Goal: Find specific page/section: Find specific page/section

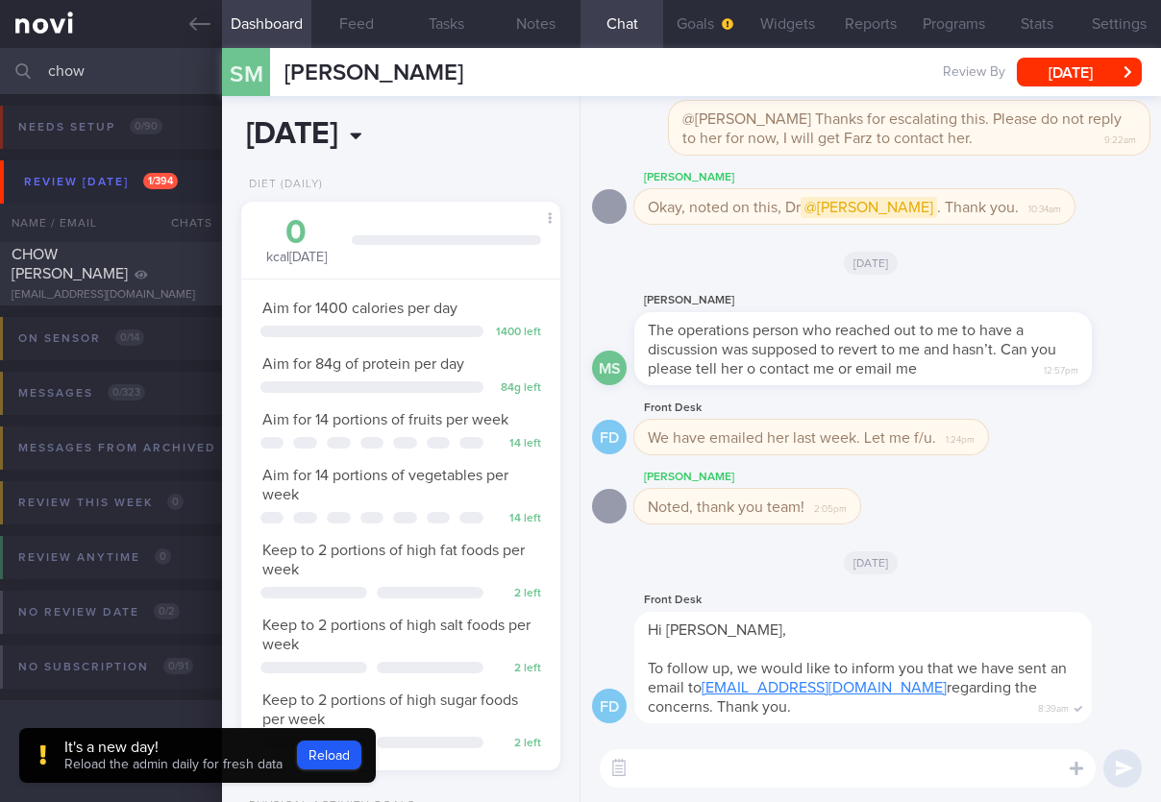
scroll to position [162, 270]
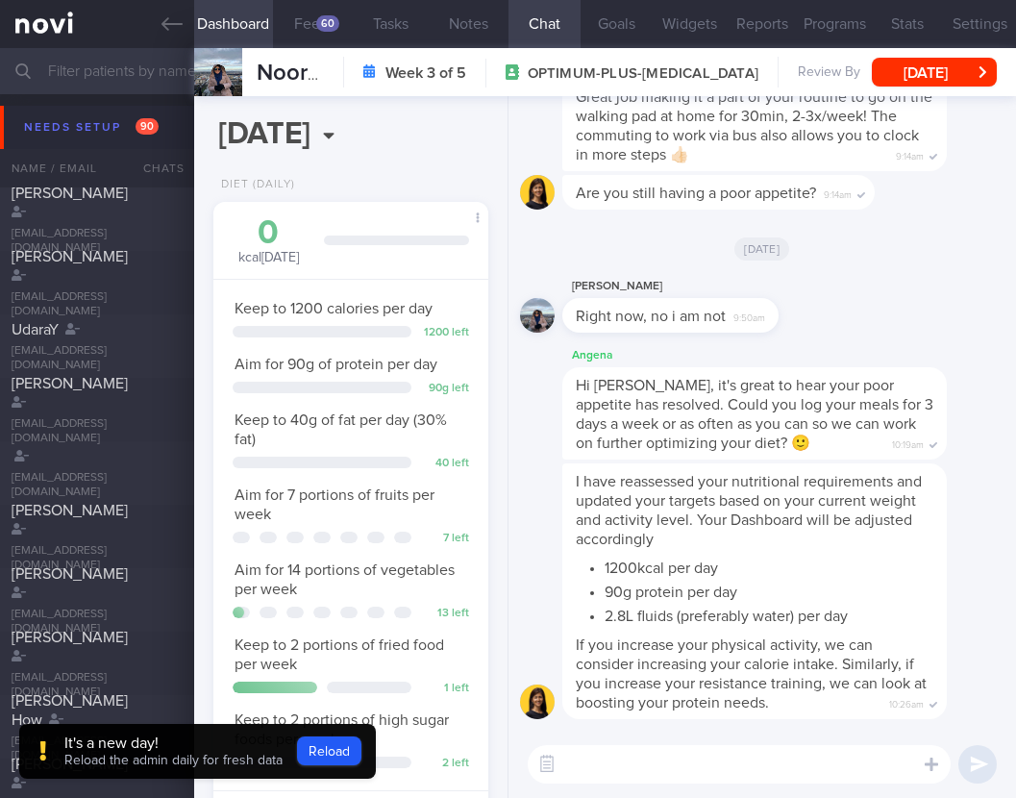
select select "7"
click at [725, 432] on div "Hi Afifah, it's great to hear your poor appetite has resolved. Could you log yo…" at bounding box center [754, 413] width 384 height 92
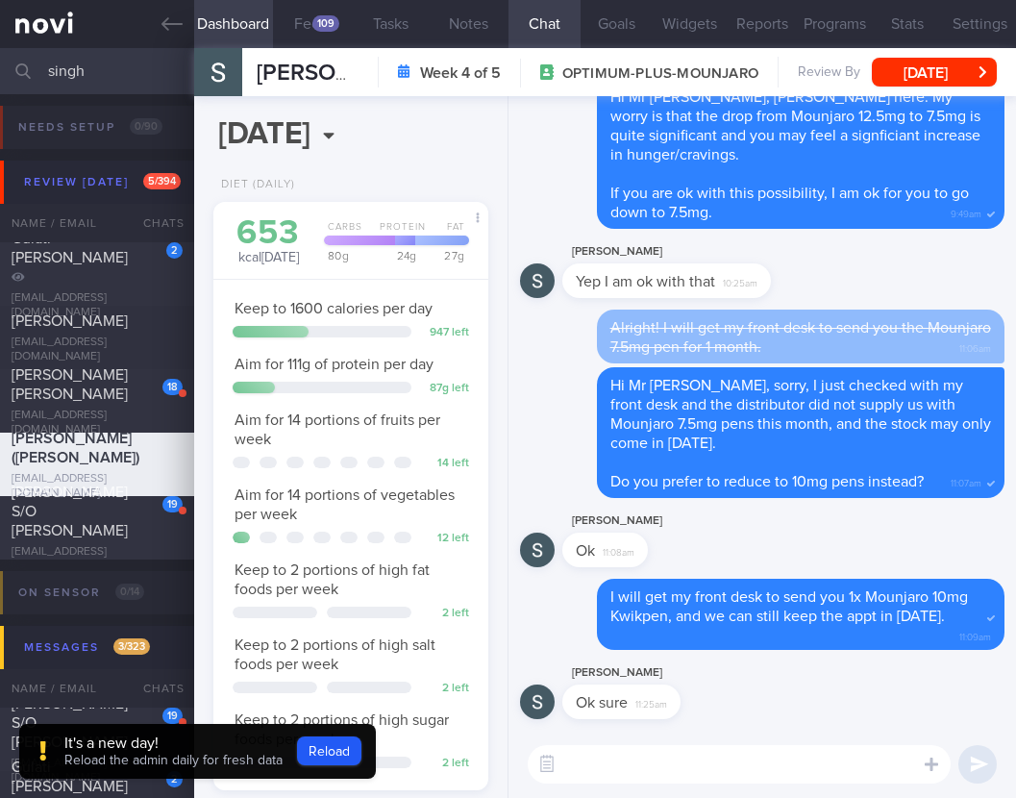
select select "7"
click at [325, 752] on button "Reload" at bounding box center [329, 750] width 64 height 29
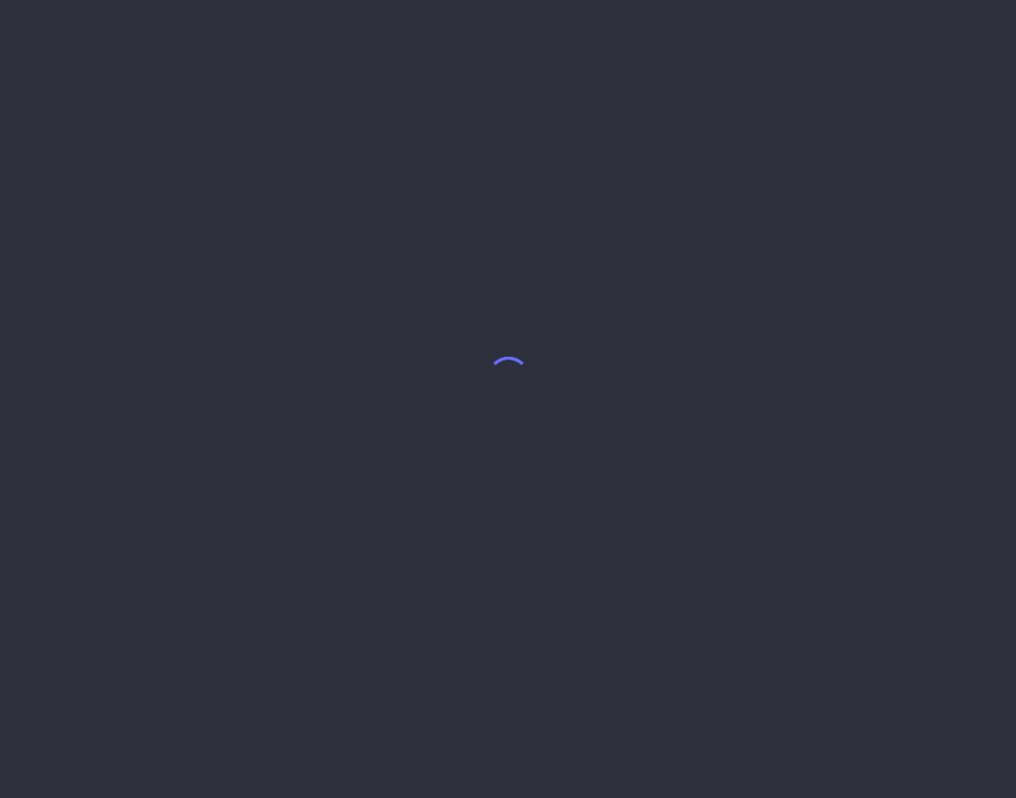
select select "7"
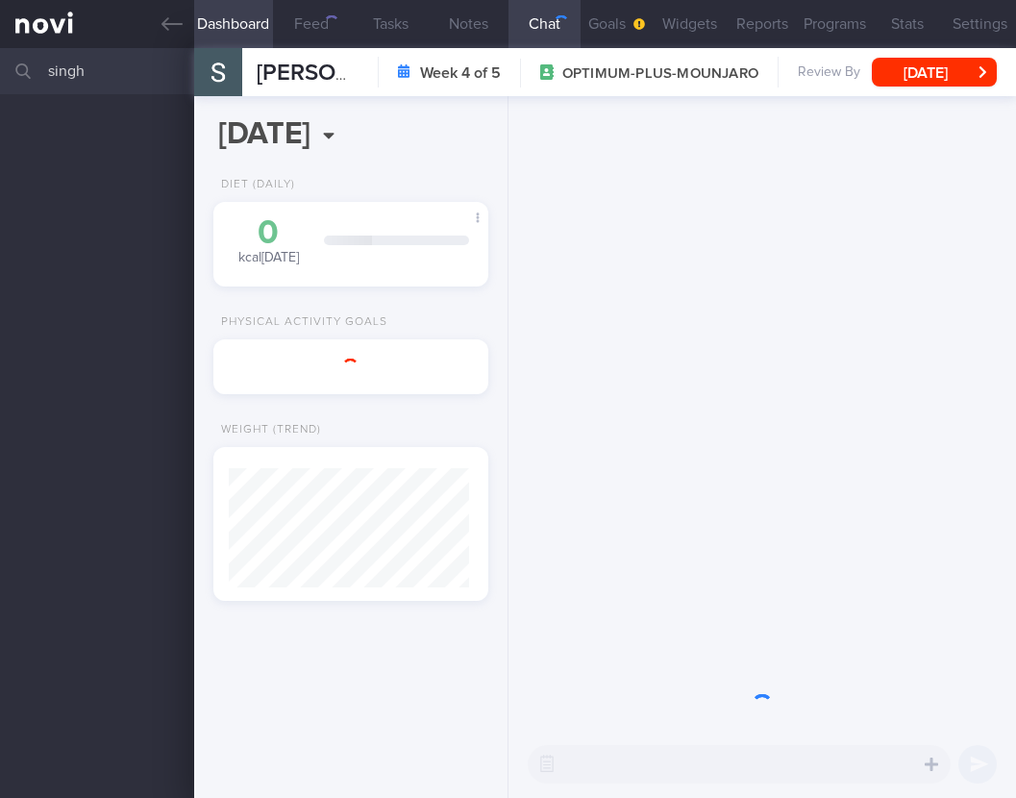
scroll to position [140, 226]
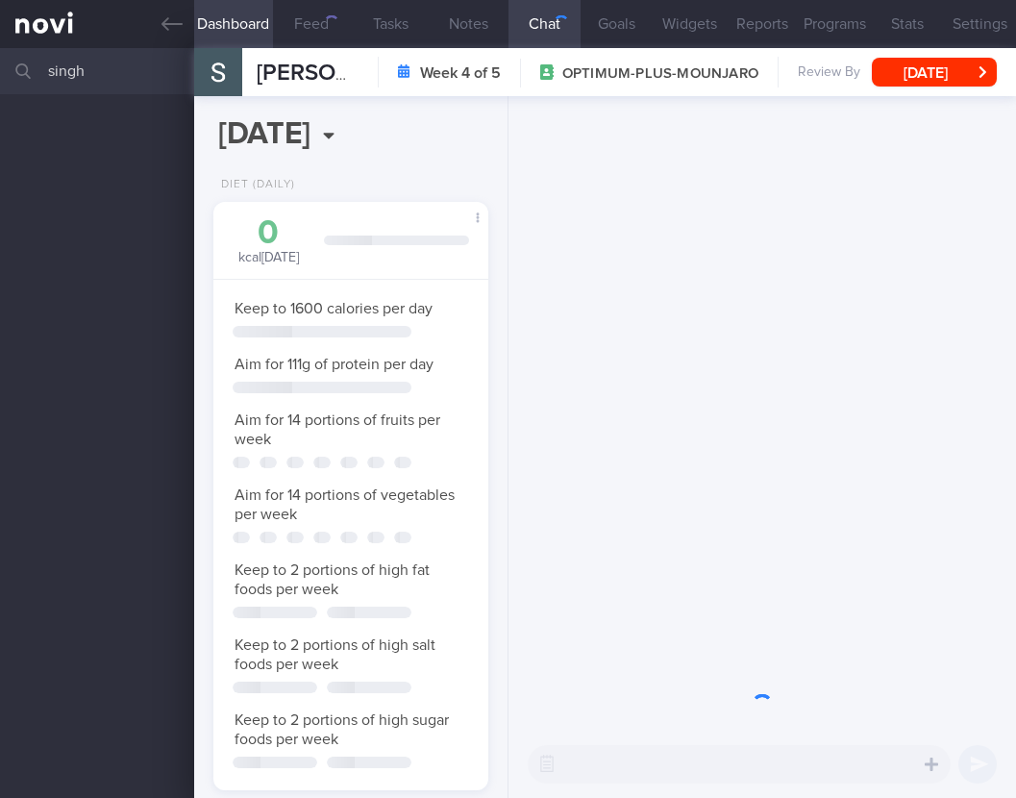
drag, startPoint x: 102, startPoint y: 73, endPoint x: -102, endPoint y: 41, distance: 206.2
click at [0, 41] on html "You are offline! Some functionality will be unavailable Patients New Users Coac…" at bounding box center [508, 399] width 1016 height 798
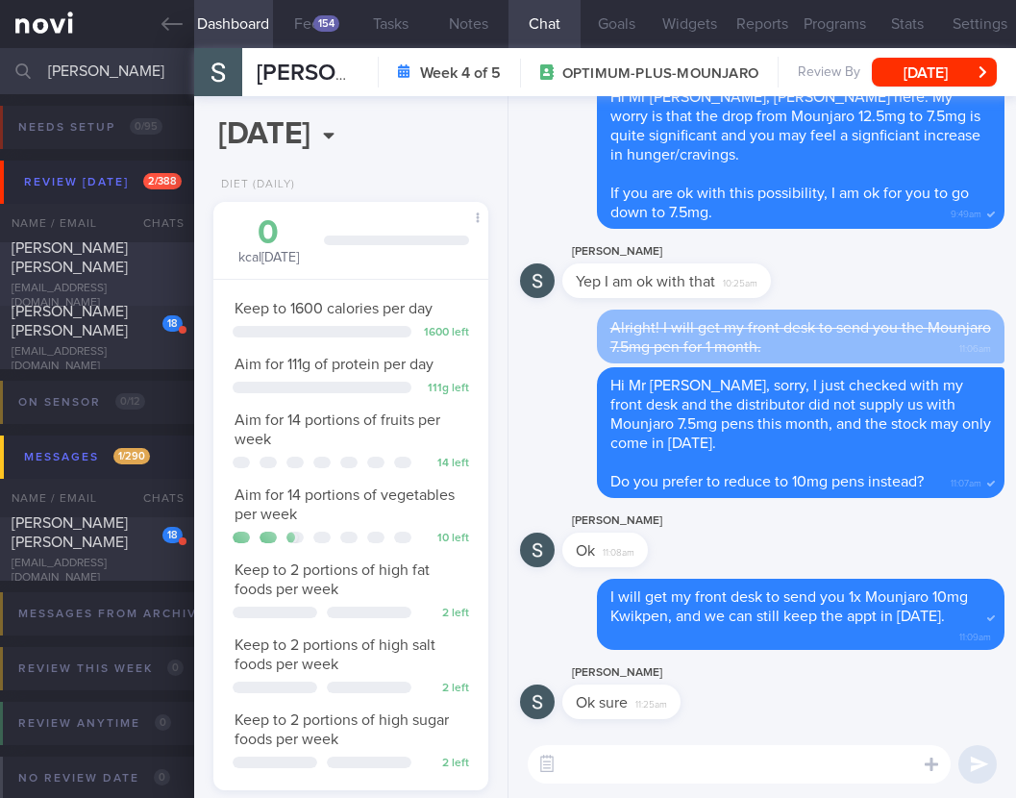
type input "traynor"
click at [91, 251] on span "TRAYNOR ROSS BURNETT" at bounding box center [70, 257] width 116 height 35
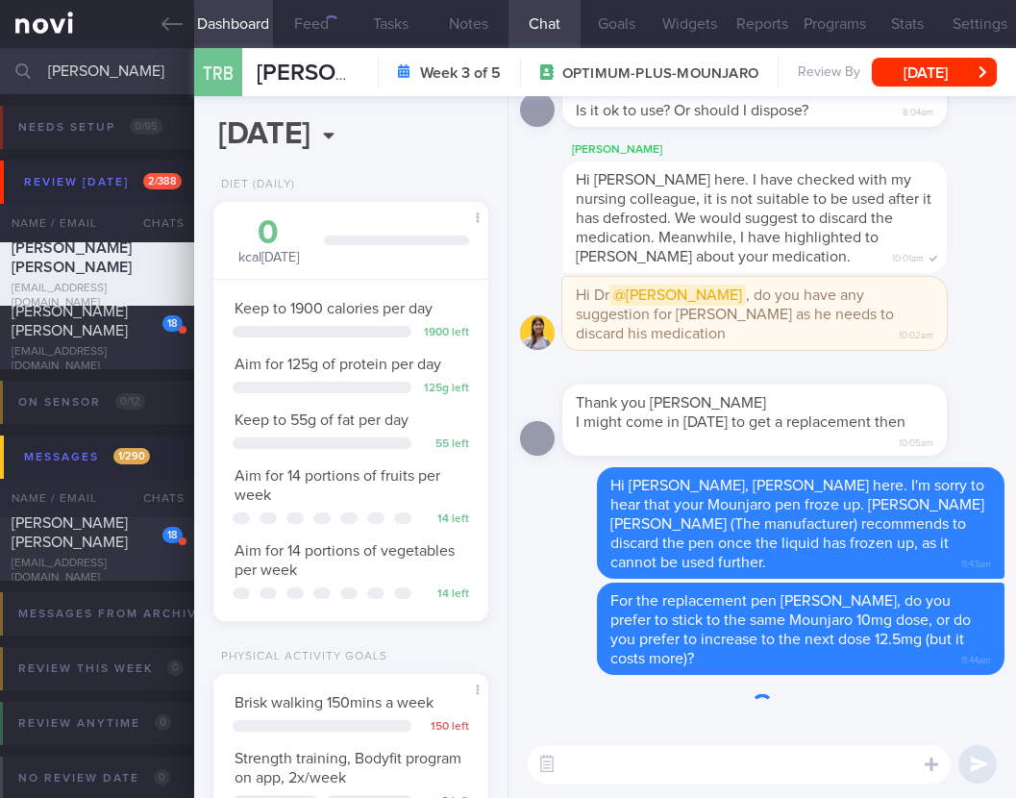
scroll to position [140, 226]
